Goal: Information Seeking & Learning: Check status

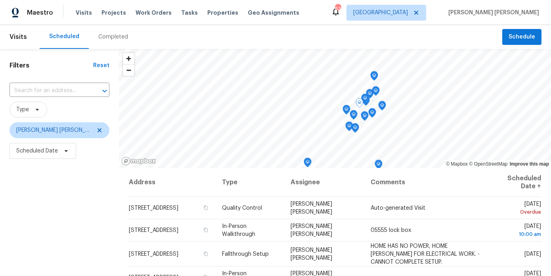
scroll to position [113, 0]
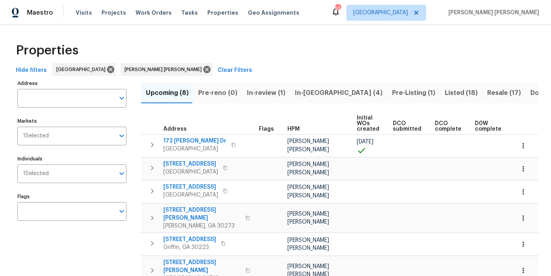
scroll to position [0, 116]
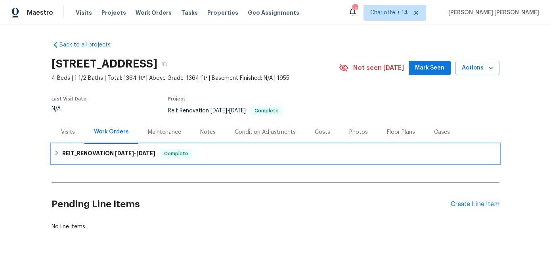
click at [129, 153] on span "8/4/25" at bounding box center [124, 153] width 19 height 6
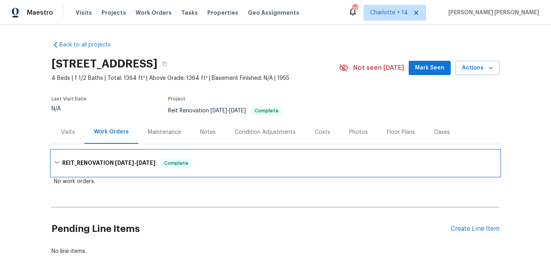
scroll to position [12, 0]
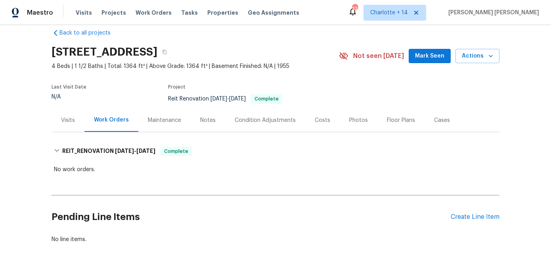
click at [199, 127] on div "Notes" at bounding box center [208, 119] width 34 height 23
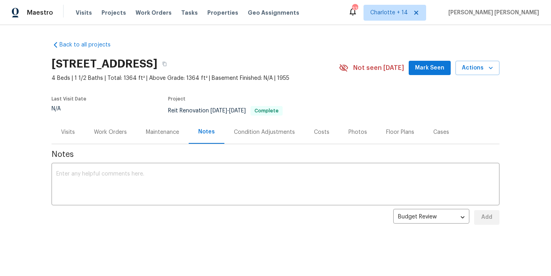
scroll to position [2, 0]
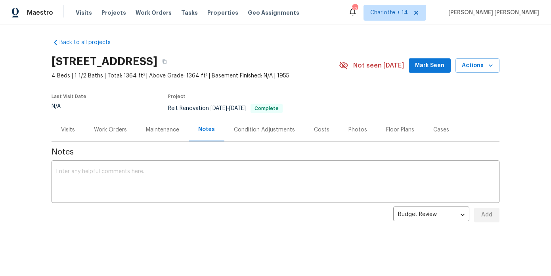
click at [122, 131] on div "Work Orders" at bounding box center [110, 130] width 33 height 8
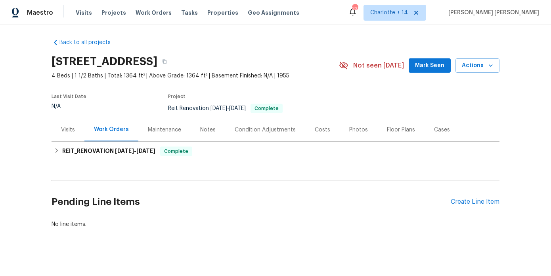
scroll to position [9, 0]
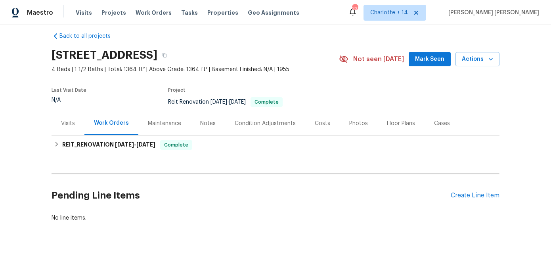
click at [69, 134] on div "Visits" at bounding box center [68, 122] width 33 height 23
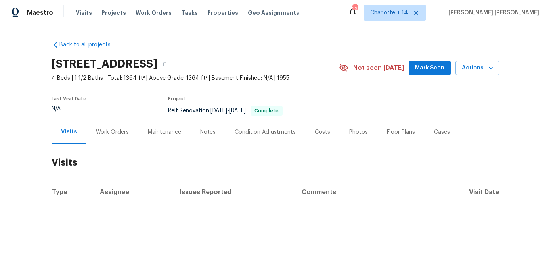
click at [108, 129] on div "Work Orders" at bounding box center [112, 132] width 33 height 8
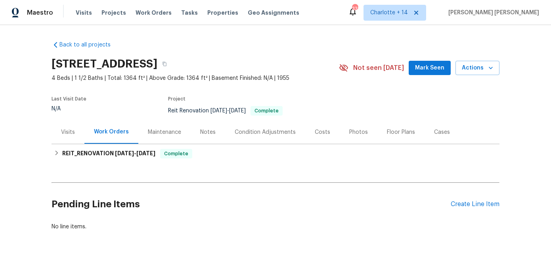
scroll to position [9, 0]
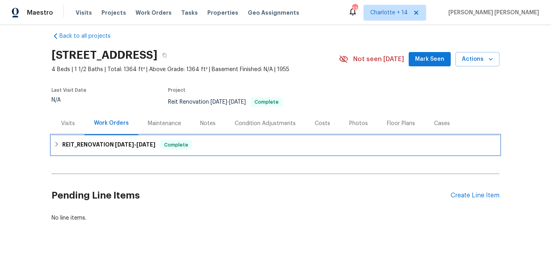
click at [102, 145] on h6 "REIT_RENOVATION 8/4/25 - 8/6/25" at bounding box center [108, 145] width 93 height 10
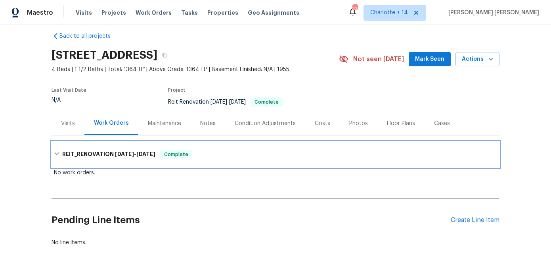
click at [88, 156] on h6 "REIT_RENOVATION 8/4/25 - 8/6/25" at bounding box center [108, 154] width 93 height 10
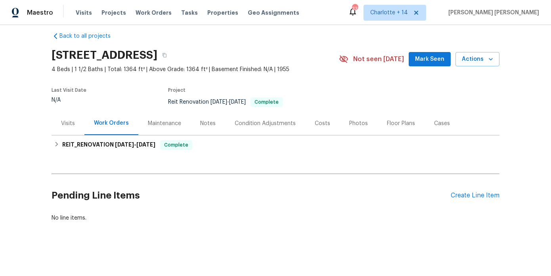
click at [88, 156] on div "Back to all projects 3211 Sandusky Dr, Decatur, GA 30032 4 Beds | 1 1/2 Baths |…" at bounding box center [276, 127] width 448 height 202
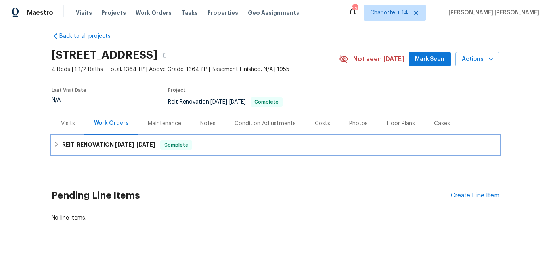
click at [90, 150] on div "REIT_RENOVATION 8/4/25 - 8/6/25 Complete" at bounding box center [276, 144] width 448 height 19
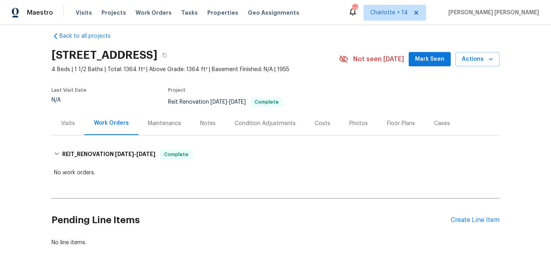
click at [67, 126] on div "Visits" at bounding box center [68, 123] width 14 height 8
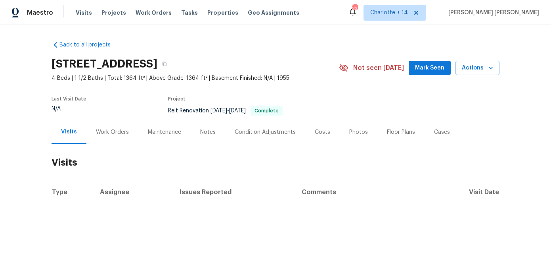
click at [106, 139] on div "Work Orders" at bounding box center [112, 131] width 52 height 23
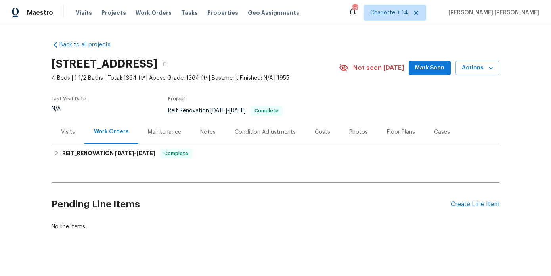
scroll to position [9, 0]
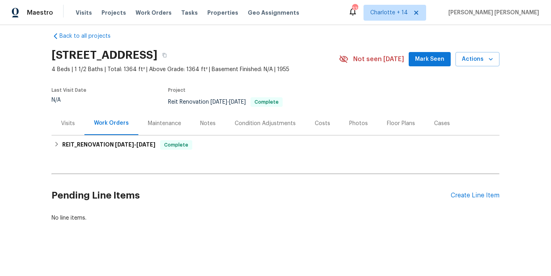
click at [217, 127] on div "Notes" at bounding box center [208, 122] width 34 height 23
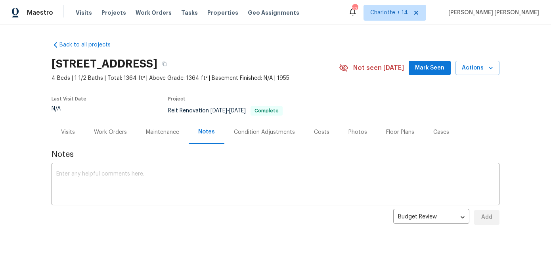
scroll to position [2, 0]
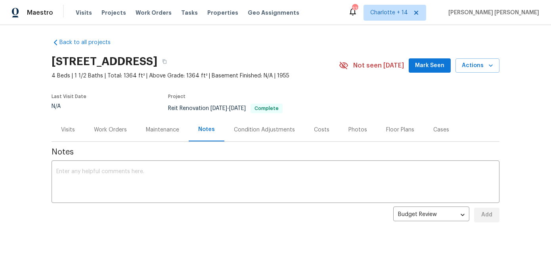
click at [322, 131] on div "Costs" at bounding box center [321, 130] width 15 height 8
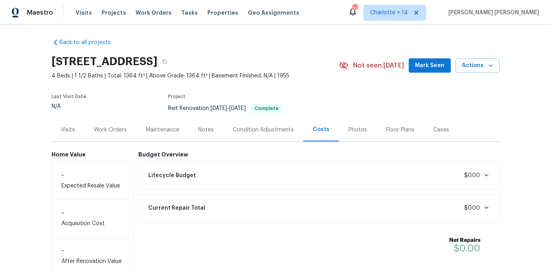
click at [268, 138] on div "Condition Adjustments" at bounding box center [263, 129] width 80 height 23
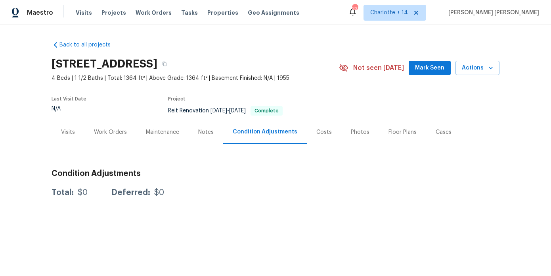
click at [155, 136] on div "Maintenance" at bounding box center [162, 131] width 52 height 23
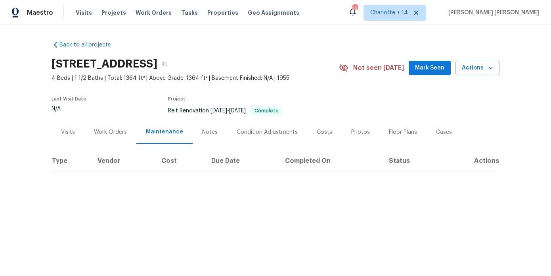
click at [117, 134] on div "Work Orders" at bounding box center [110, 132] width 33 height 8
